Goal: Contribute content

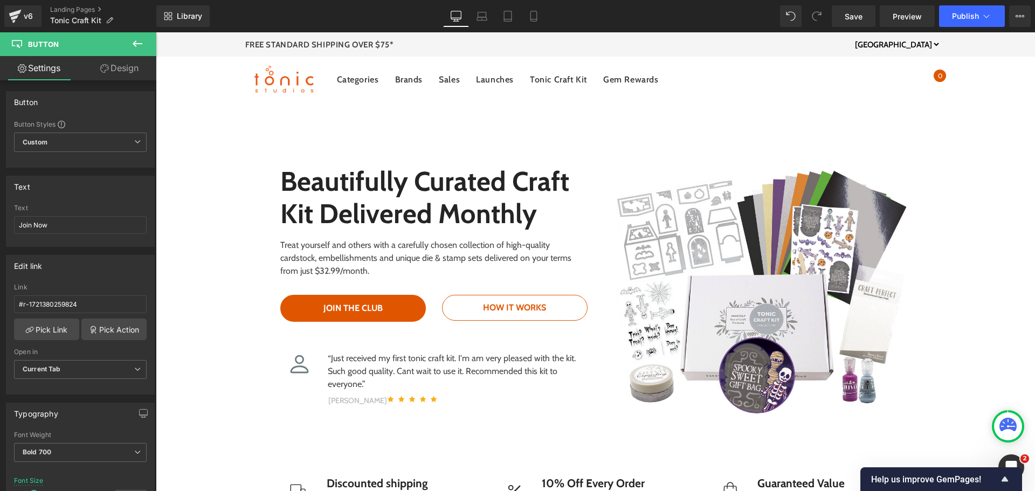
scroll to position [3676, 0]
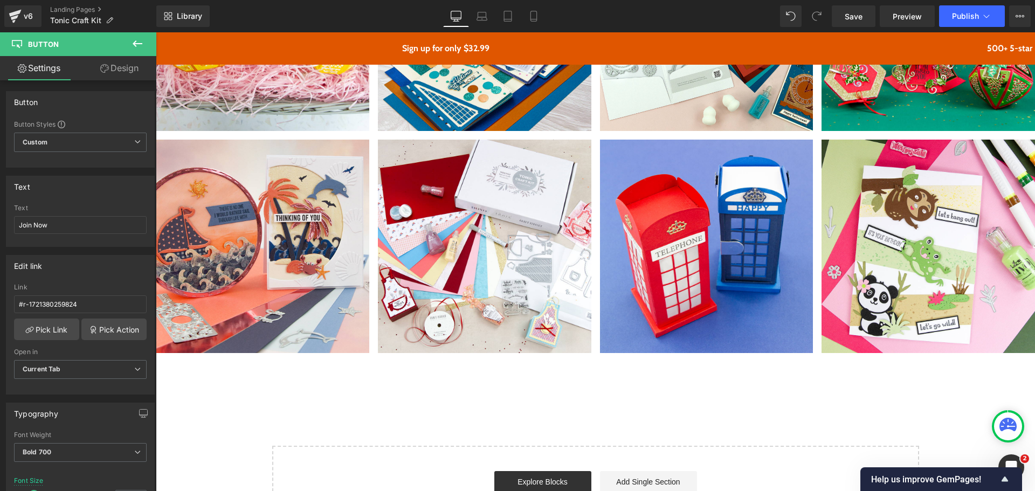
click at [960, 13] on span "Publish" at bounding box center [965, 16] width 27 height 9
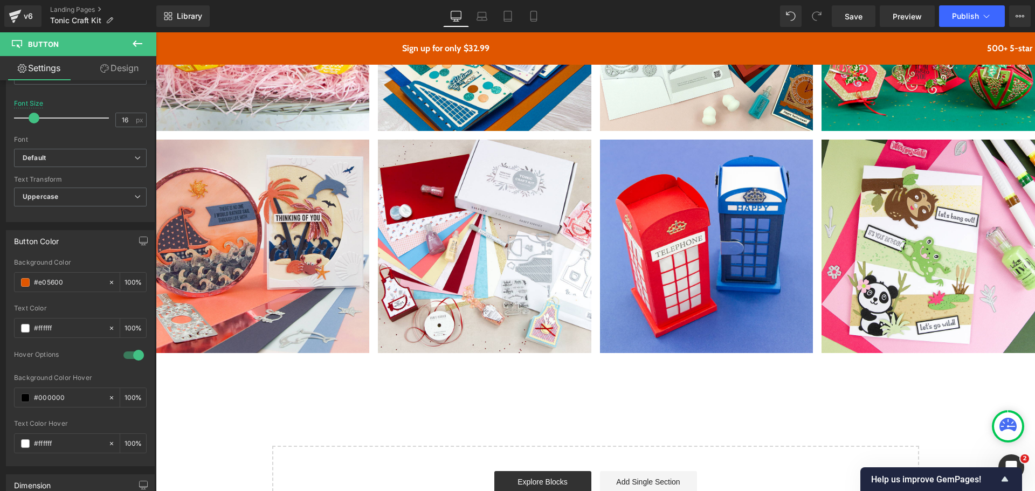
scroll to position [0, 0]
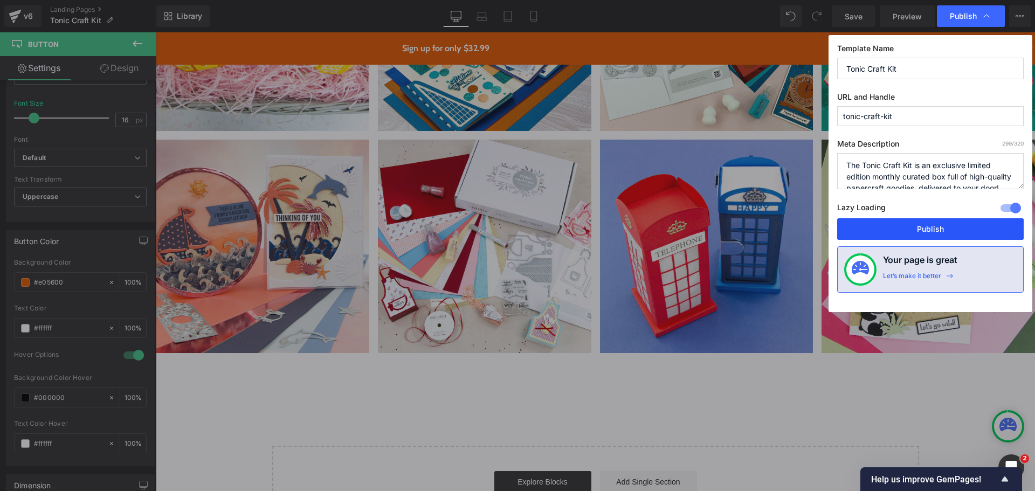
click at [955, 231] on button "Publish" at bounding box center [930, 229] width 186 height 22
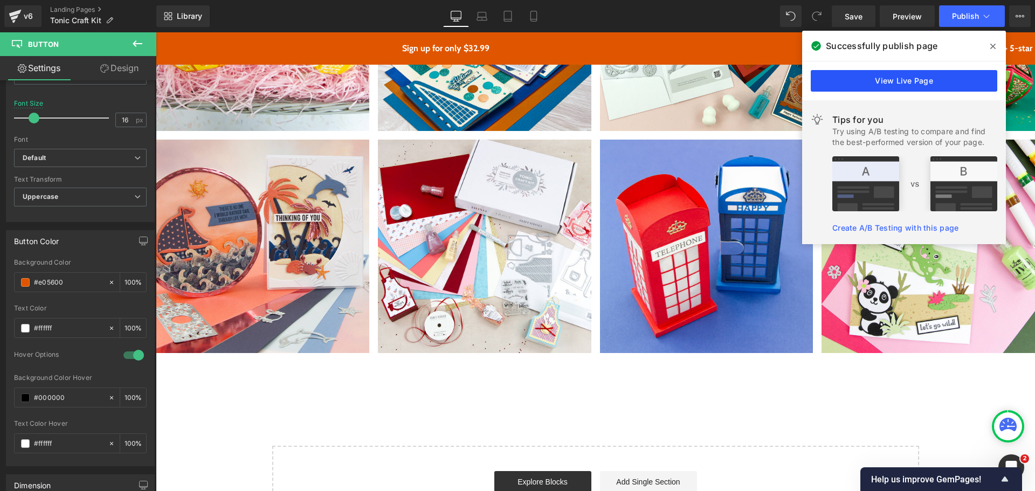
click at [922, 84] on link "View Live Page" at bounding box center [904, 81] width 186 height 22
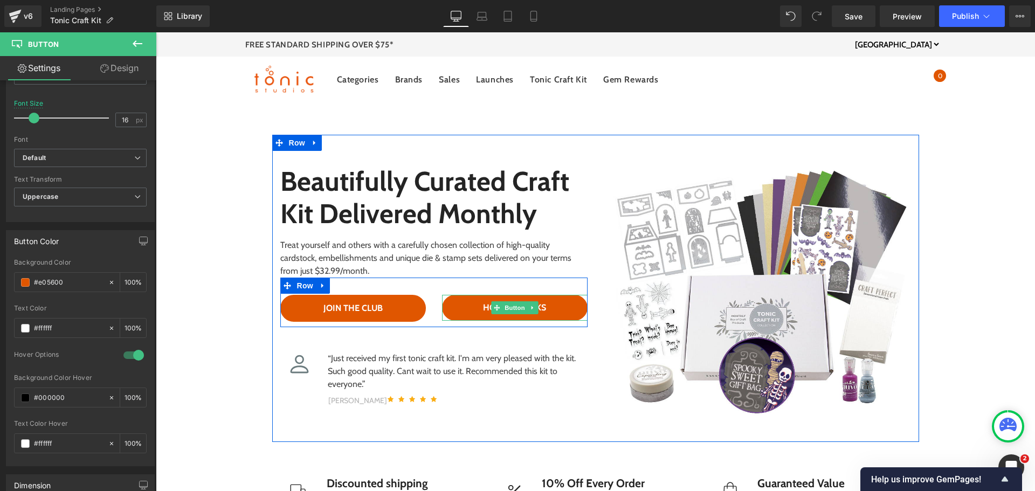
click at [565, 310] on link "HOW IT WORKS" at bounding box center [515, 308] width 146 height 26
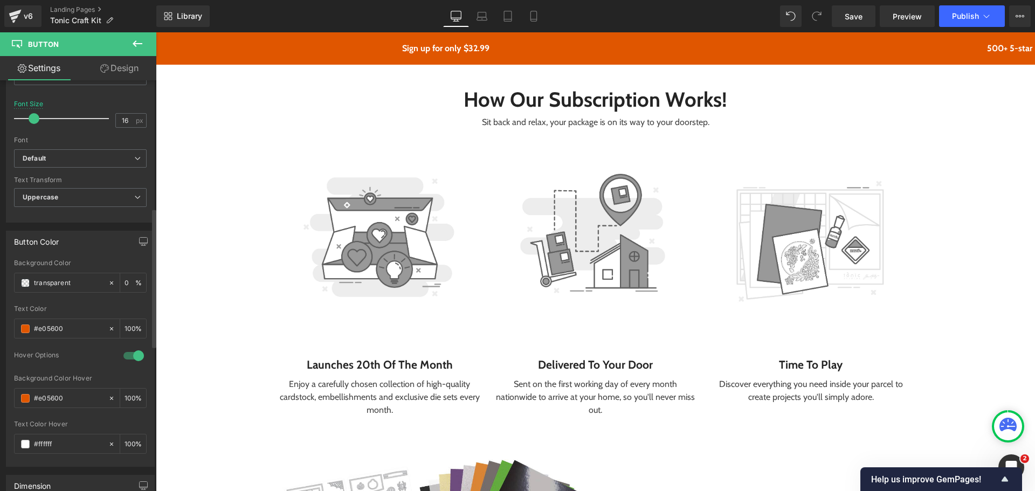
scroll to position [377, 0]
click at [24, 395] on span at bounding box center [25, 397] width 9 height 9
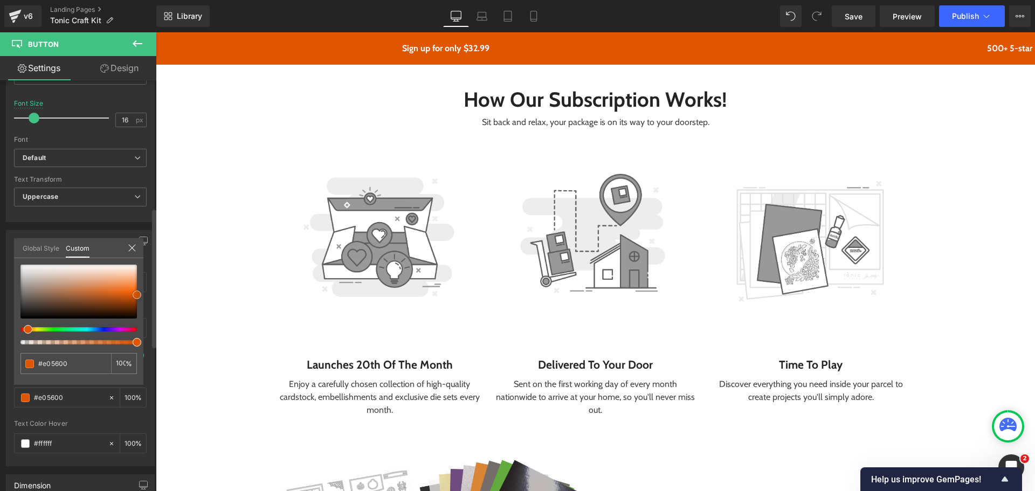
type input "#411900"
type input "#000000"
drag, startPoint x: 139, startPoint y: 294, endPoint x: 139, endPoint y: 330, distance: 36.1
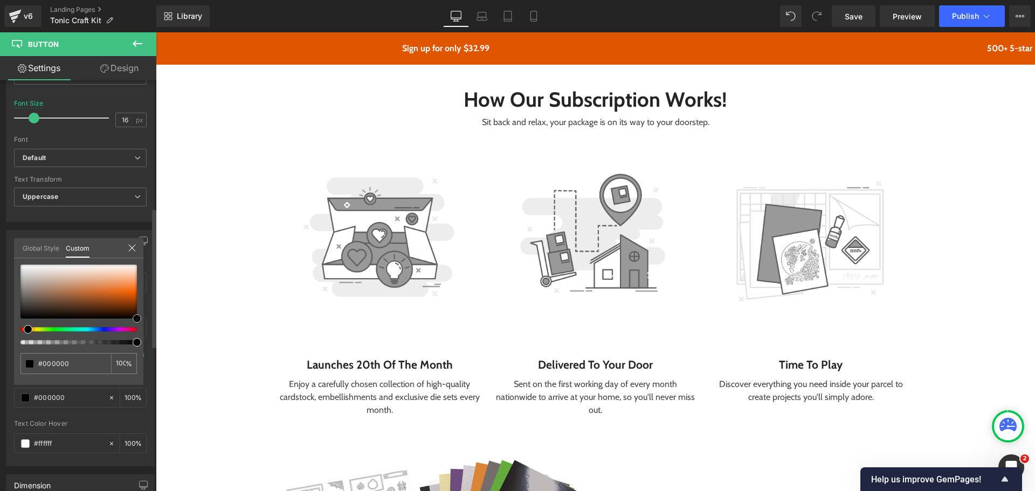
click at [139, 330] on div "#000000 100 %" at bounding box center [78, 325] width 129 height 120
click at [130, 248] on icon at bounding box center [132, 248] width 9 height 9
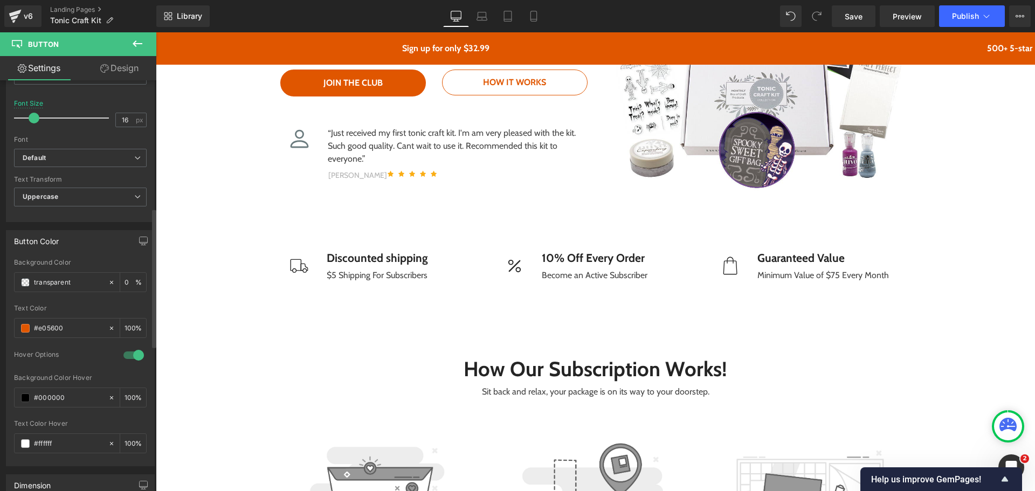
scroll to position [0, 0]
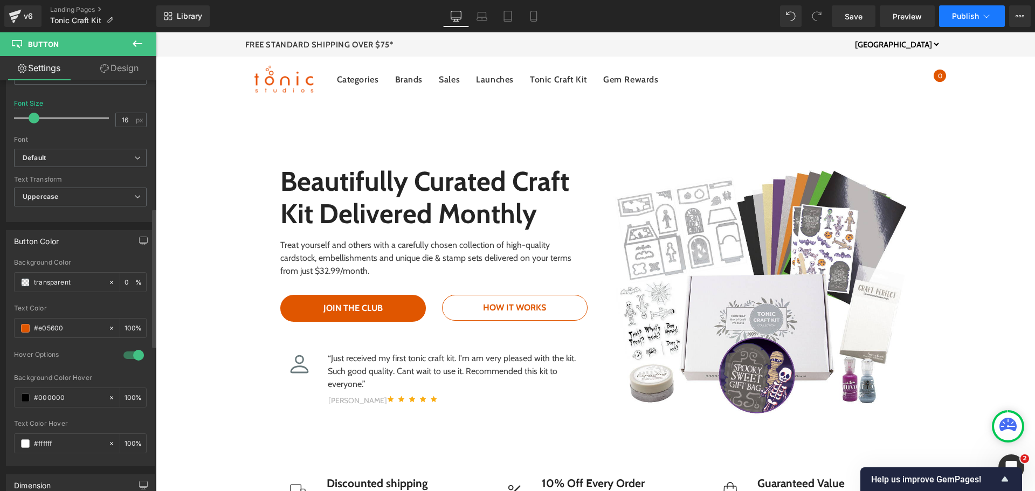
click at [964, 14] on span "Publish" at bounding box center [965, 16] width 27 height 9
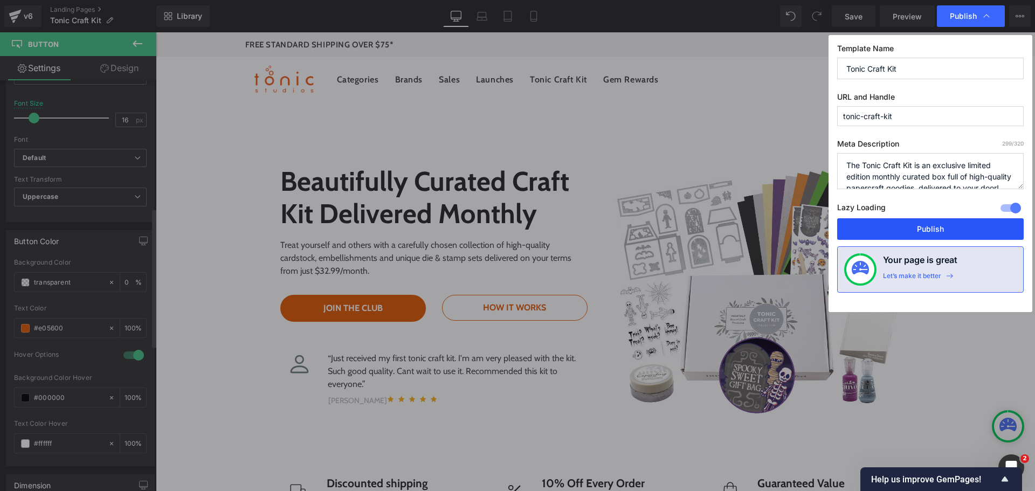
click at [940, 224] on button "Publish" at bounding box center [930, 229] width 186 height 22
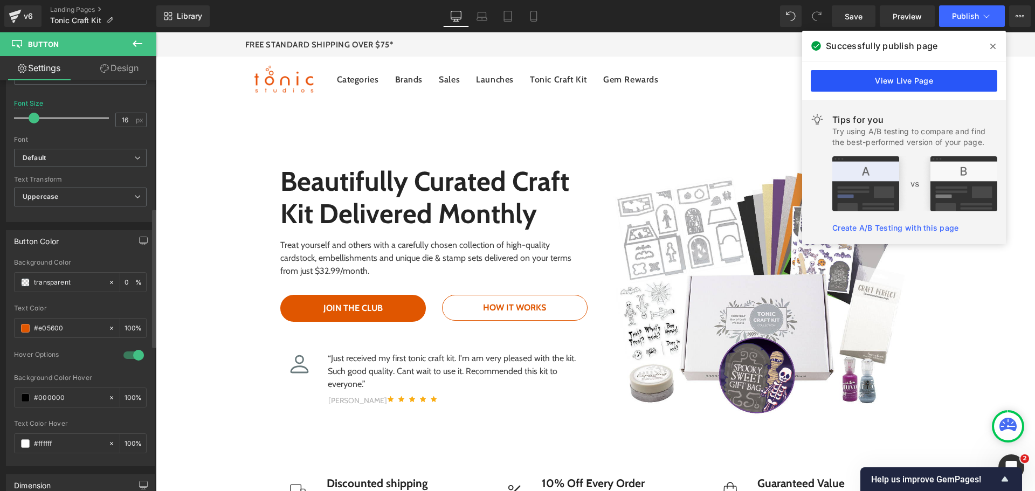
click at [866, 86] on link "View Live Page" at bounding box center [904, 81] width 186 height 22
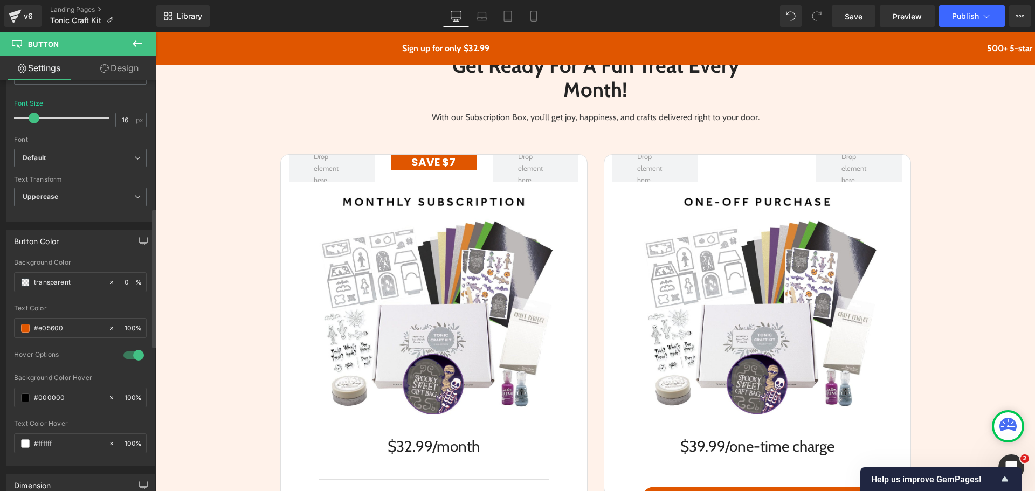
scroll to position [1832, 0]
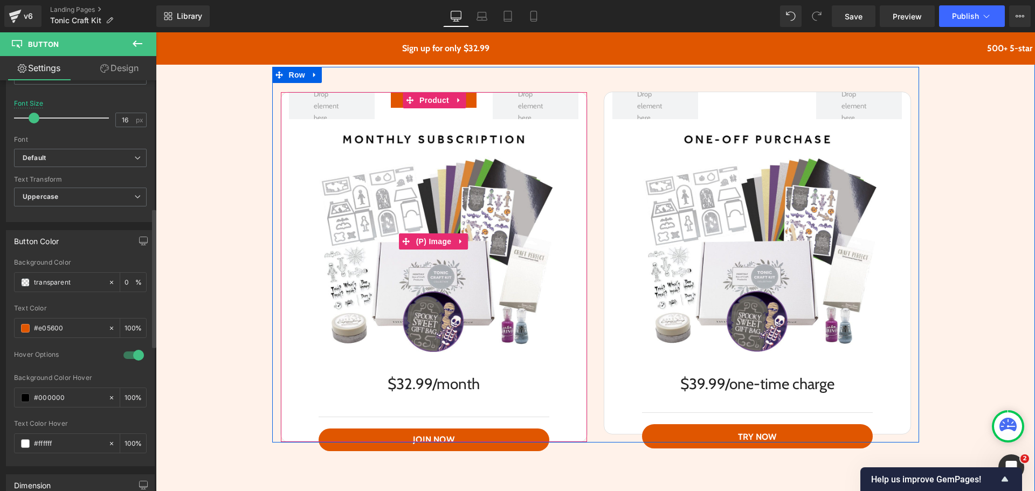
click at [511, 276] on img at bounding box center [433, 241] width 245 height 245
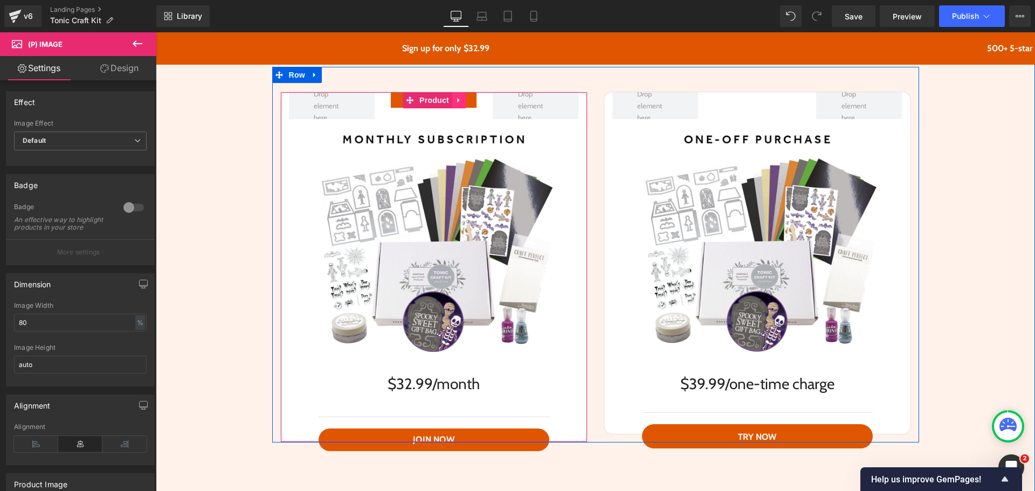
click at [457, 100] on icon at bounding box center [458, 100] width 2 height 5
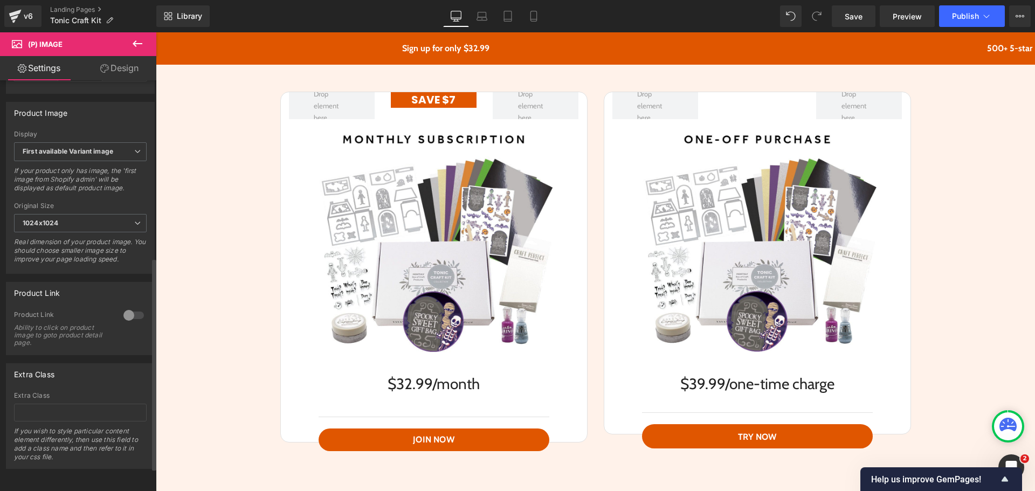
scroll to position [387, 0]
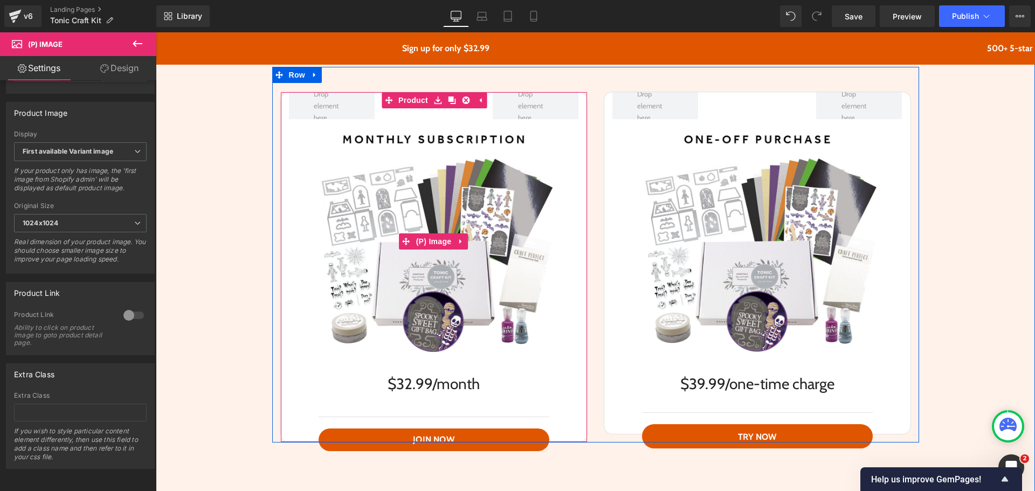
click at [321, 244] on img at bounding box center [433, 241] width 245 height 245
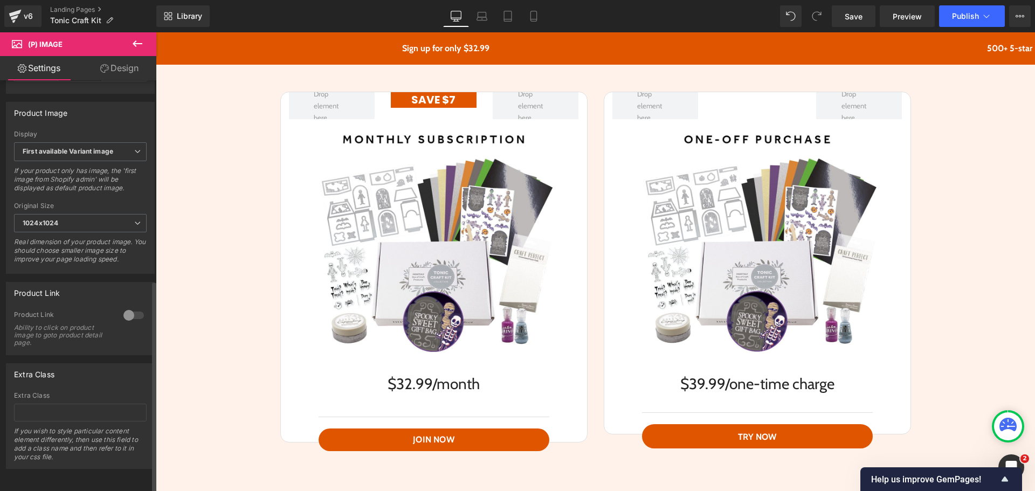
click at [124, 308] on div at bounding box center [134, 315] width 26 height 17
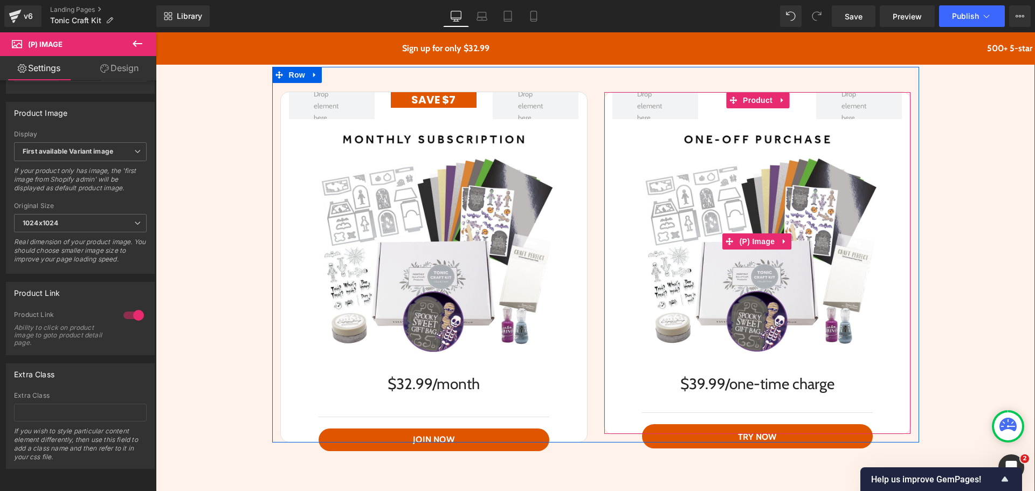
click at [673, 310] on img at bounding box center [756, 241] width 245 height 245
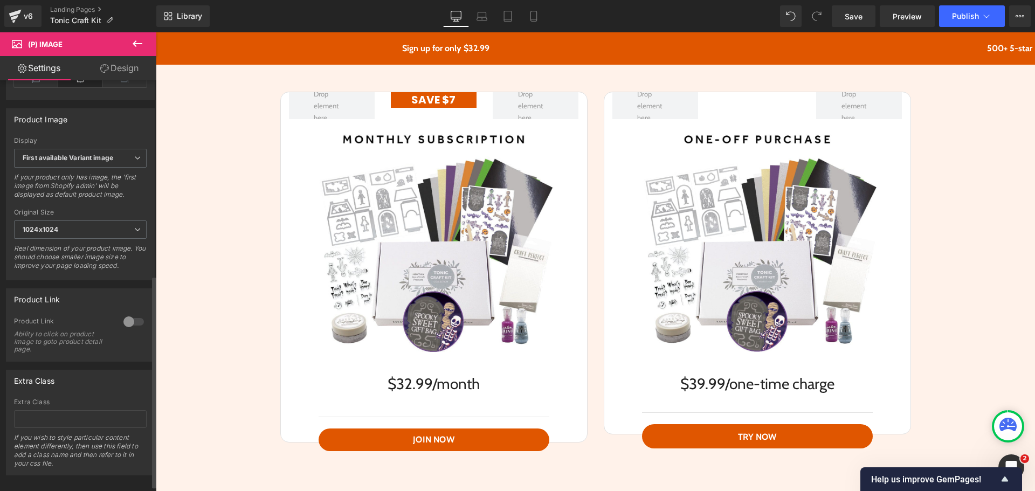
scroll to position [377, 0]
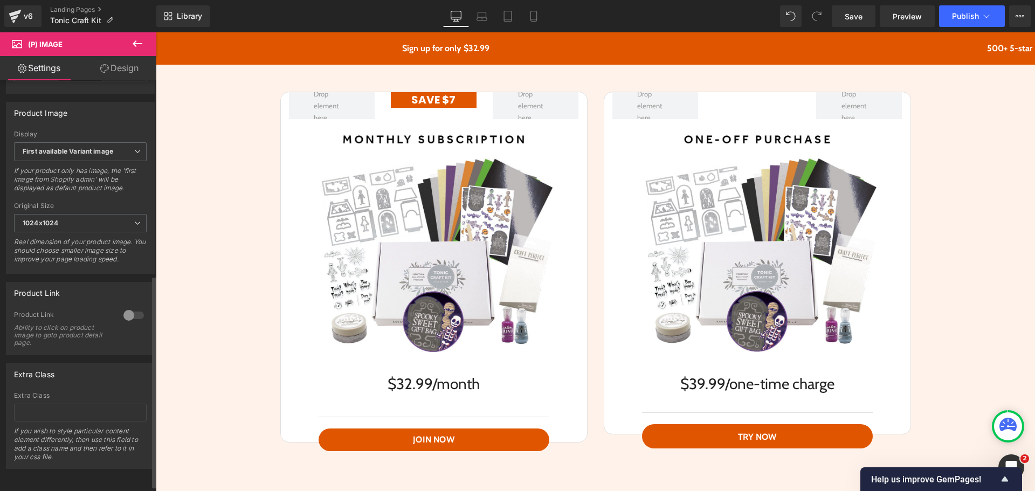
click at [123, 320] on div at bounding box center [134, 315] width 26 height 17
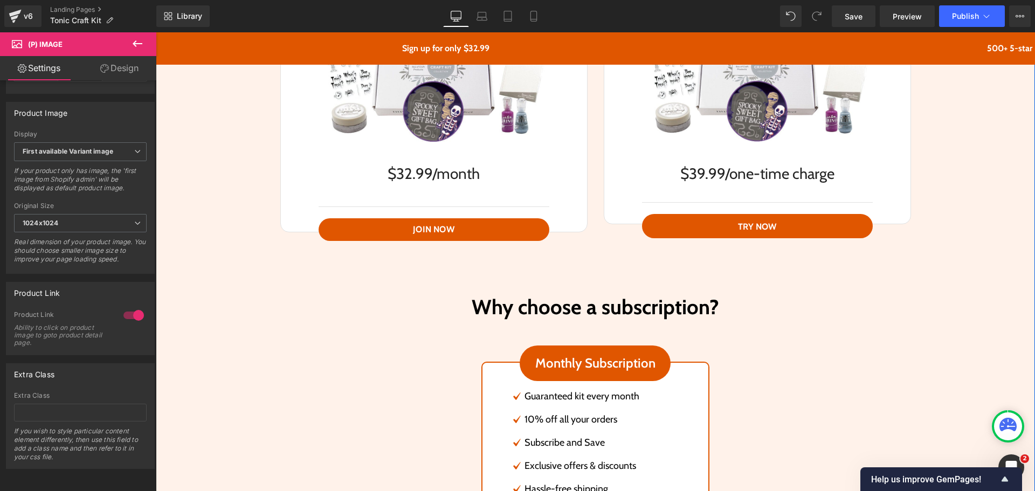
scroll to position [2048, 0]
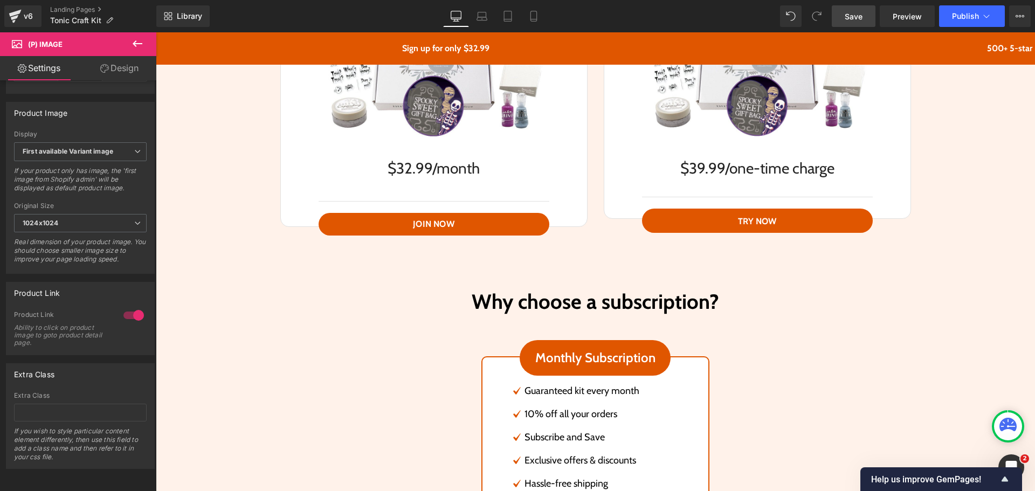
click at [857, 17] on span "Save" at bounding box center [853, 16] width 18 height 11
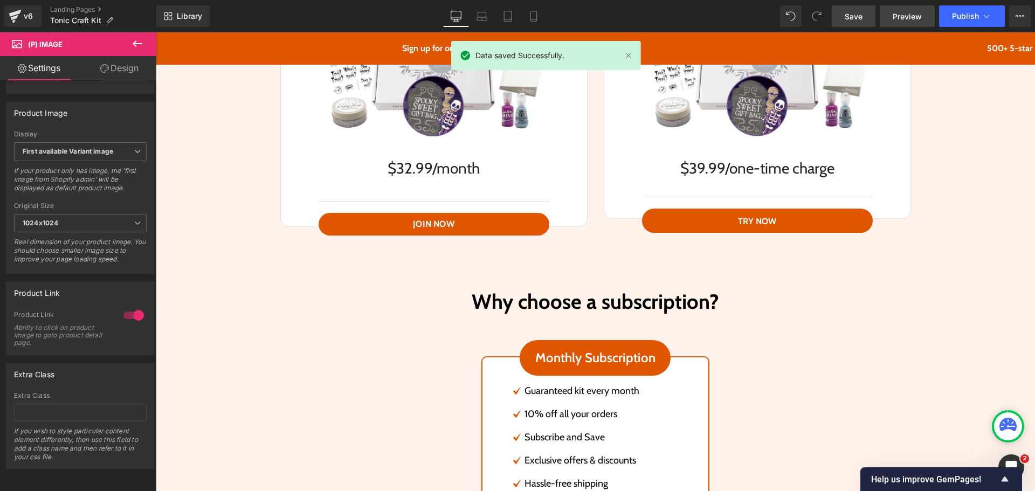
click at [910, 13] on span "Preview" at bounding box center [906, 16] width 29 height 11
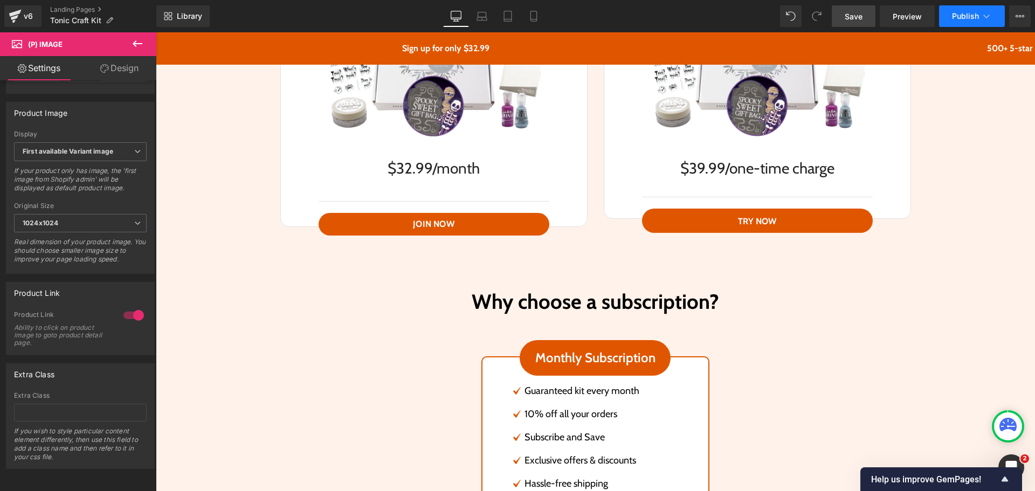
click at [977, 16] on span "Publish" at bounding box center [965, 16] width 27 height 9
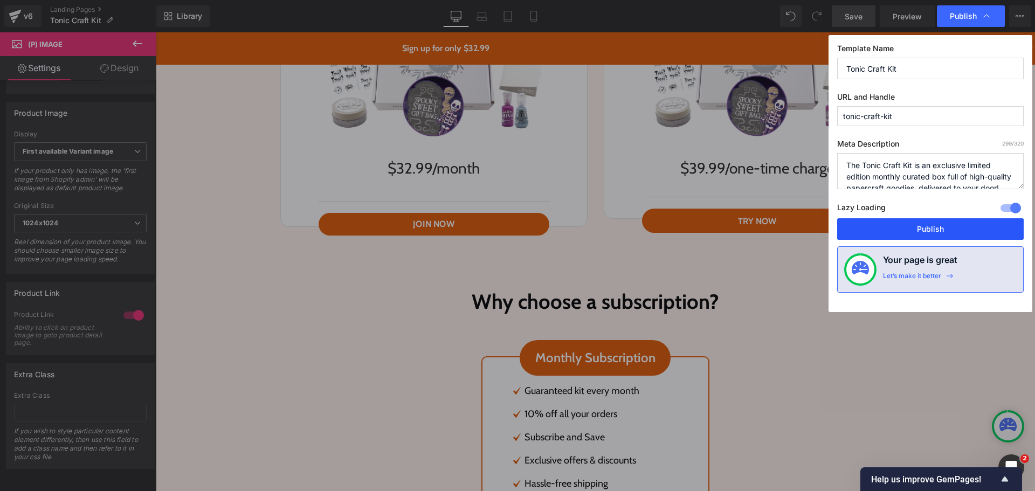
click at [933, 227] on button "Publish" at bounding box center [930, 229] width 186 height 22
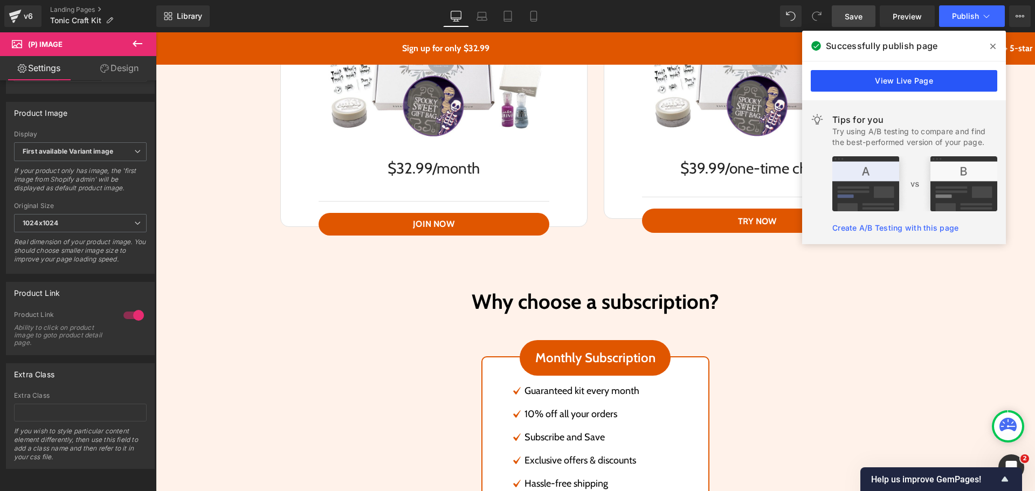
click at [926, 83] on link "View Live Page" at bounding box center [904, 81] width 186 height 22
